Goal: Find specific fact

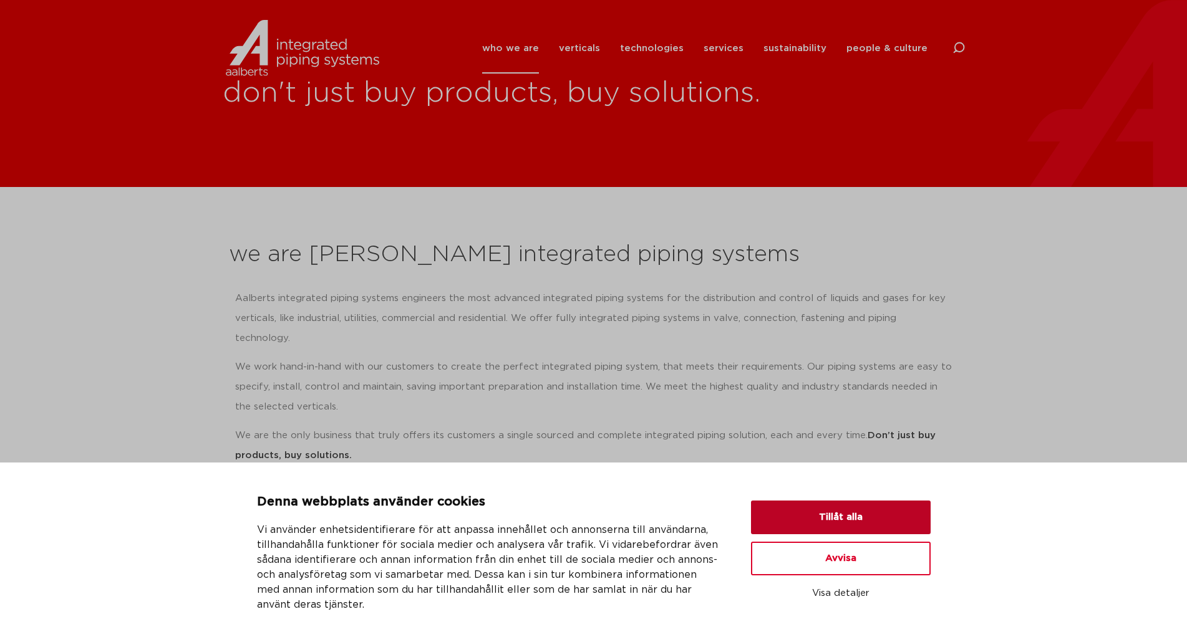
click at [805, 520] on button "Tillåt alla" at bounding box center [841, 518] width 180 height 34
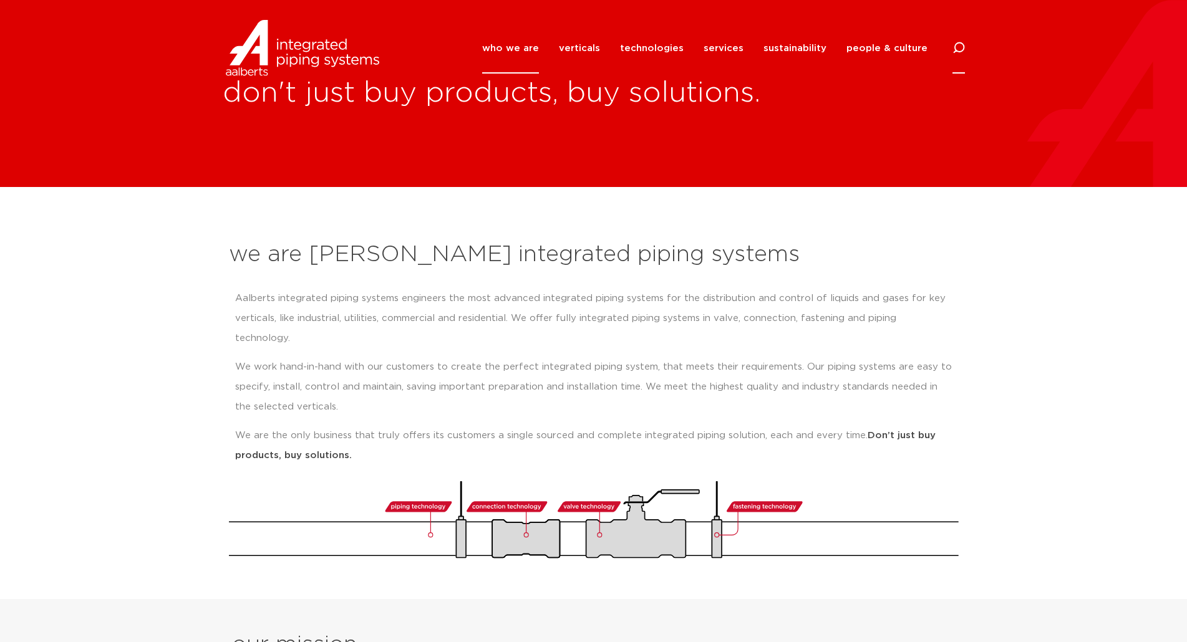
click at [961, 58] on div at bounding box center [958, 48] width 12 height 51
click at [849, 47] on input "Search" at bounding box center [865, 46] width 200 height 29
paste input "168.3 (6) #7705 Flx Cplg E Red w/ SS316 Bolts & Nuts"
type input "168.3 (6) #7705 Flx Cplg E Red w/ SS316 Bolts & Nuts"
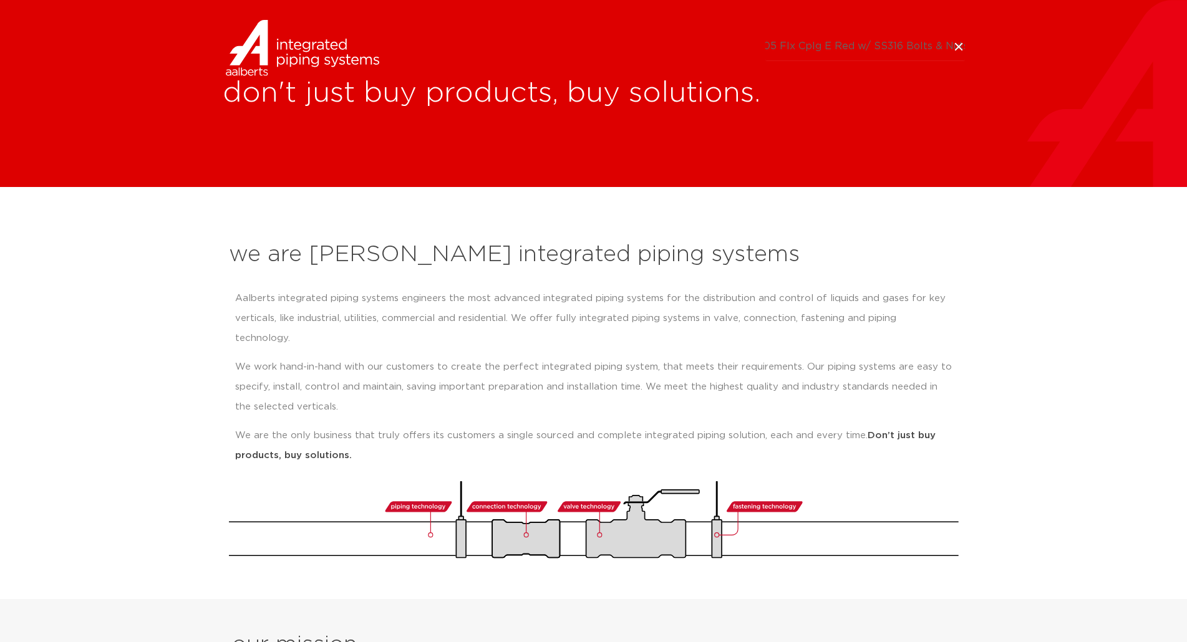
click button "Search" at bounding box center [0, 0] width 0 height 0
